Goal: Task Accomplishment & Management: Use online tool/utility

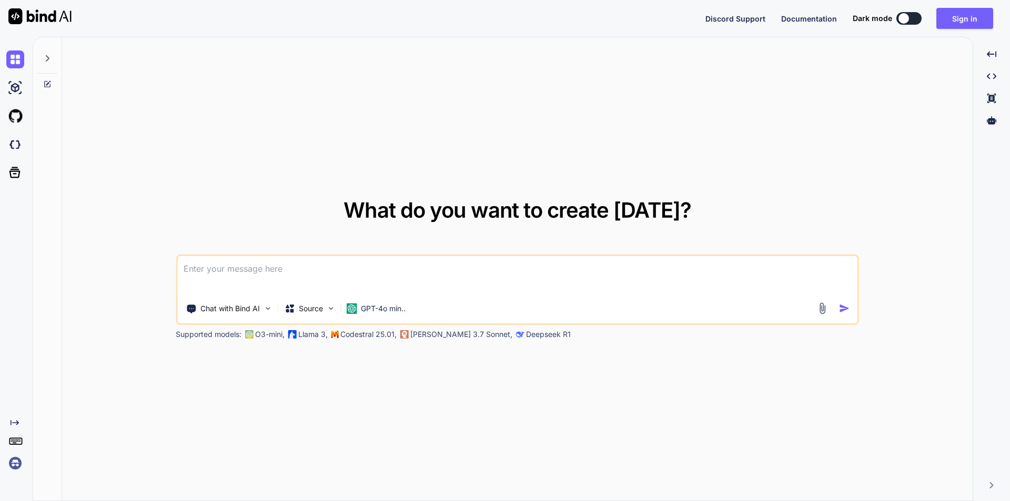
click at [225, 259] on textarea at bounding box center [517, 275] width 680 height 39
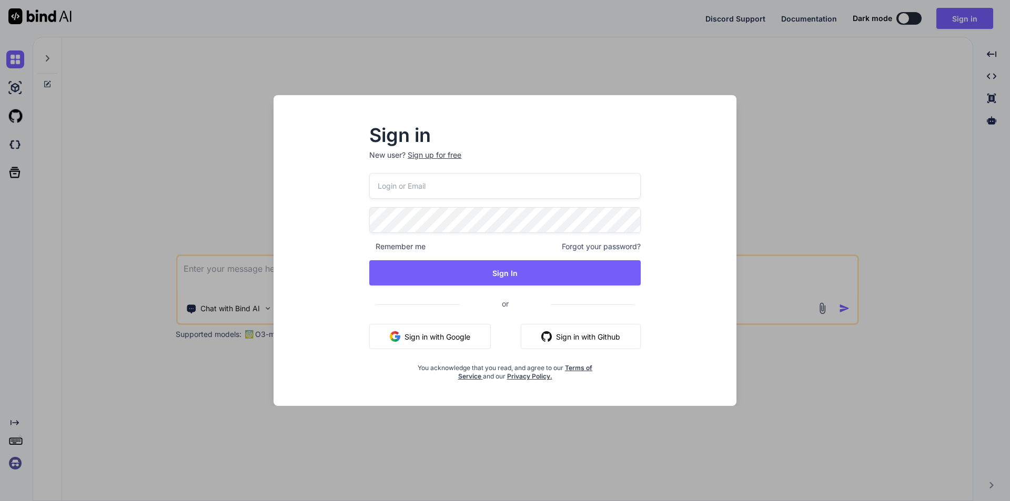
click at [439, 338] on button "Sign in with Google" at bounding box center [429, 336] width 121 height 25
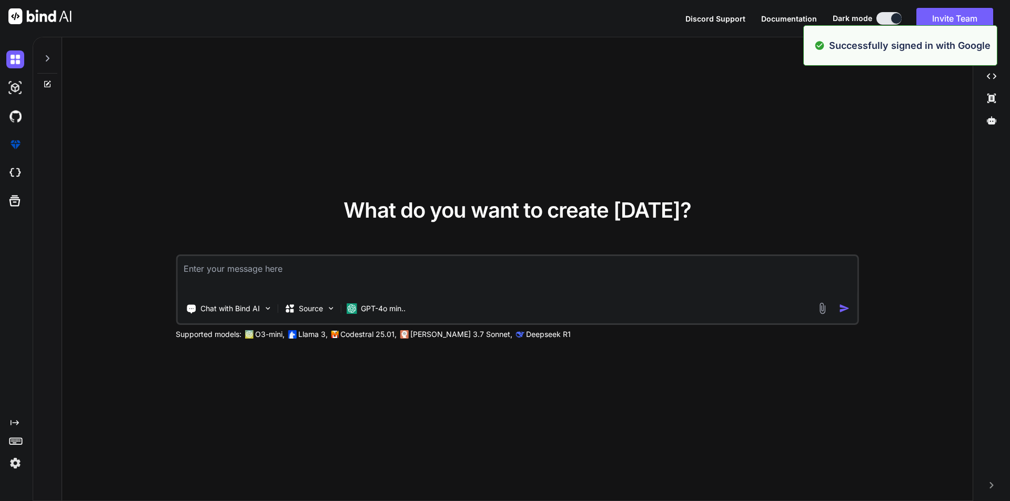
click at [358, 270] on textarea at bounding box center [517, 275] width 680 height 39
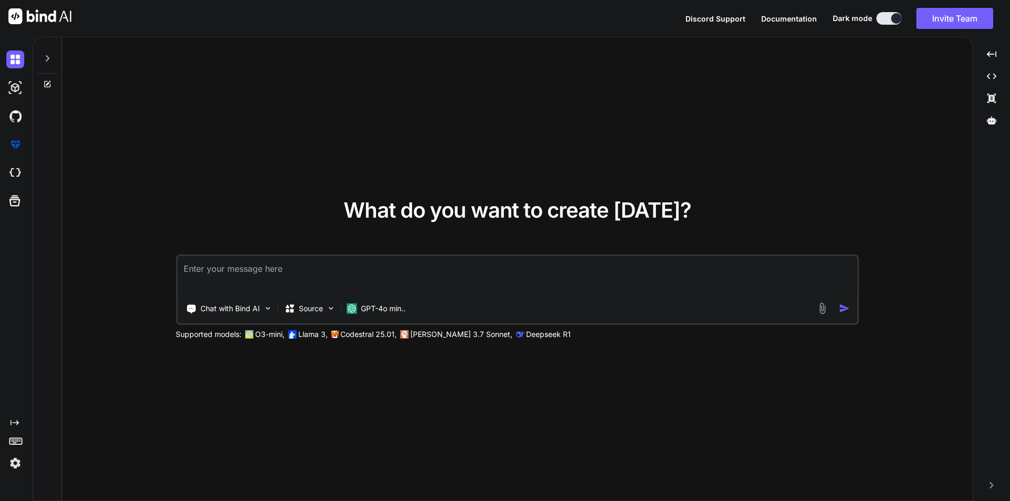
type textarea "1"
click at [820, 310] on img at bounding box center [822, 308] width 12 height 12
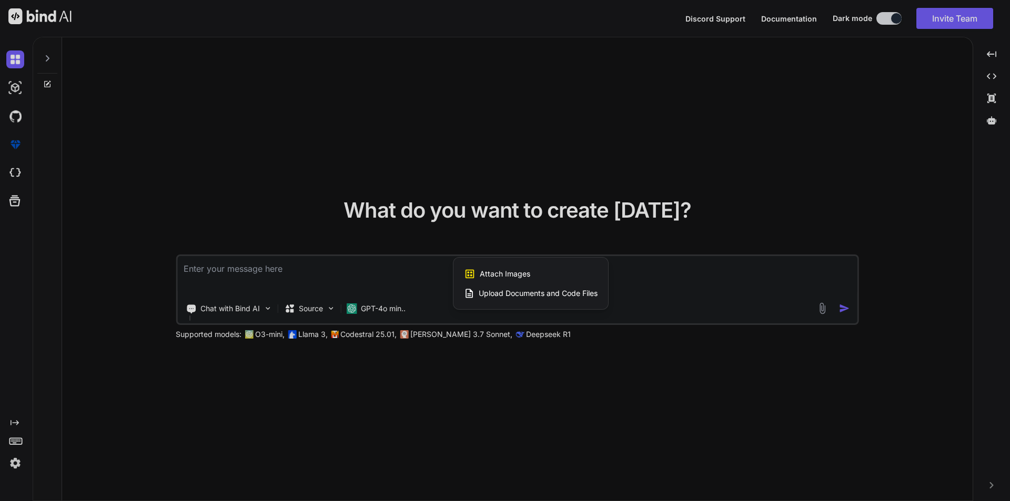
click at [532, 292] on span "Upload Documents and Code Files" at bounding box center [538, 293] width 119 height 11
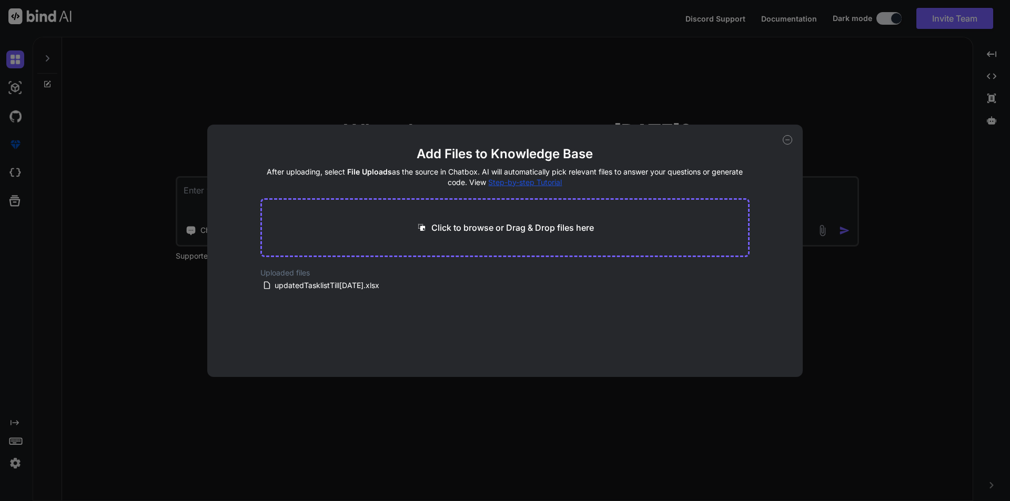
click at [479, 227] on p "Click to browse or Drag & Drop files here" at bounding box center [512, 227] width 162 height 13
type input "C:\fakepath\ML Assessment (1).docx"
